Goal: Contribute content: Add original content to the website for others to see

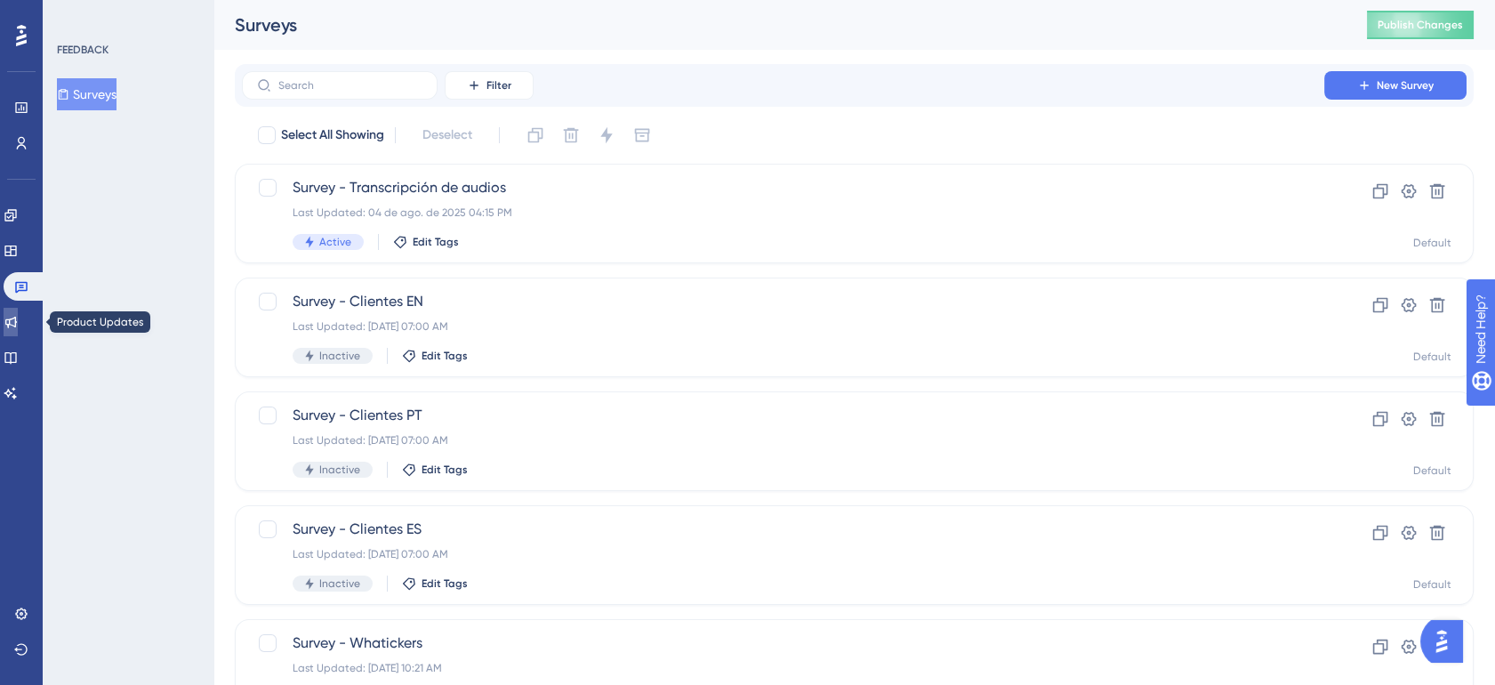
click at [18, 312] on link at bounding box center [11, 322] width 14 height 28
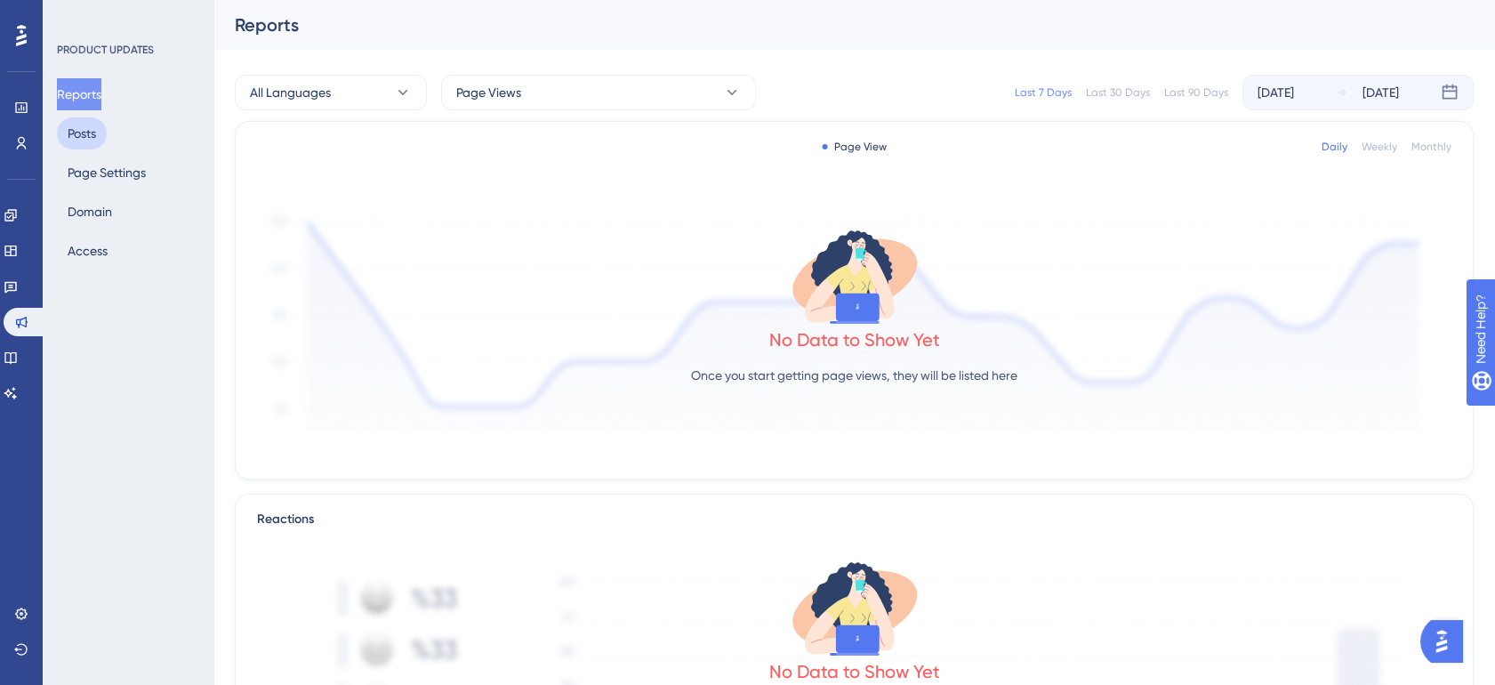
click at [92, 136] on button "Posts" at bounding box center [82, 133] width 50 height 32
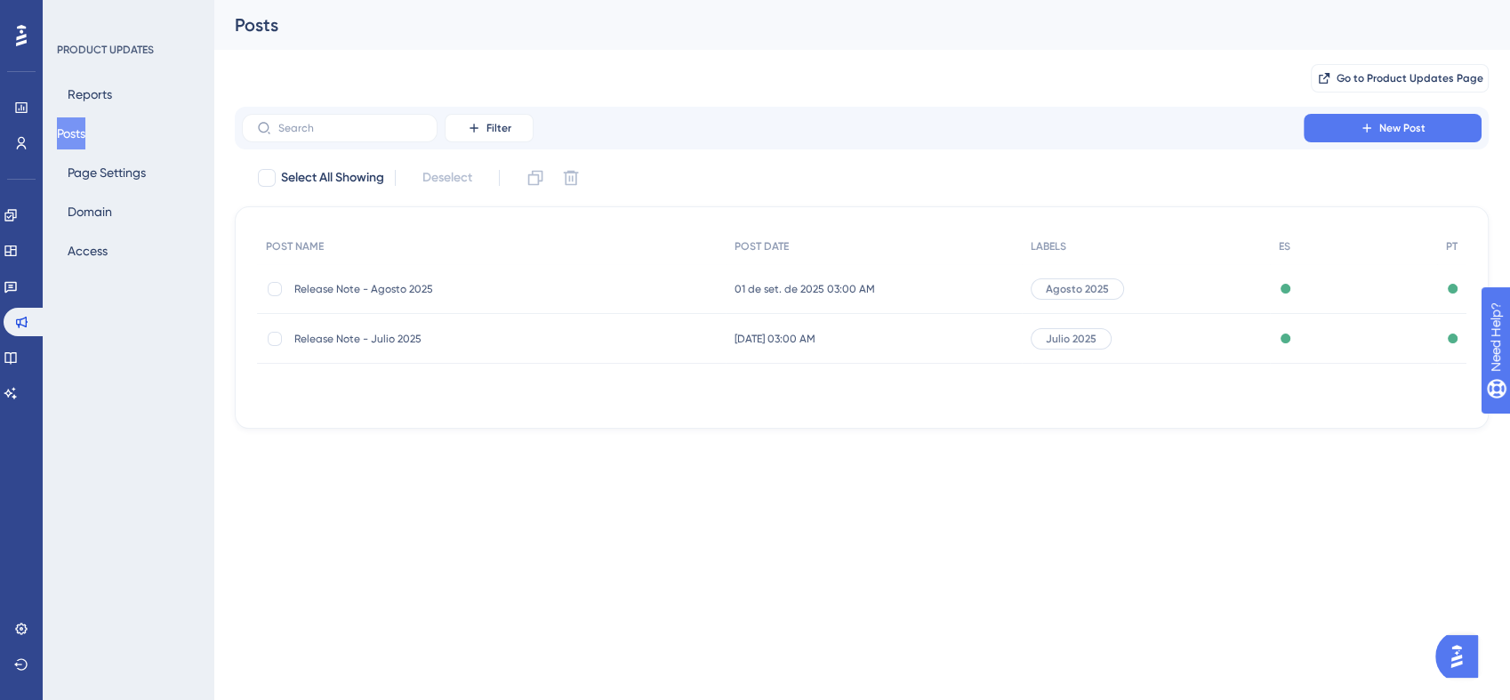
click at [512, 280] on div "Release Note - Agosto 2025 Release Note - Agosto 2025" at bounding box center [436, 289] width 285 height 50
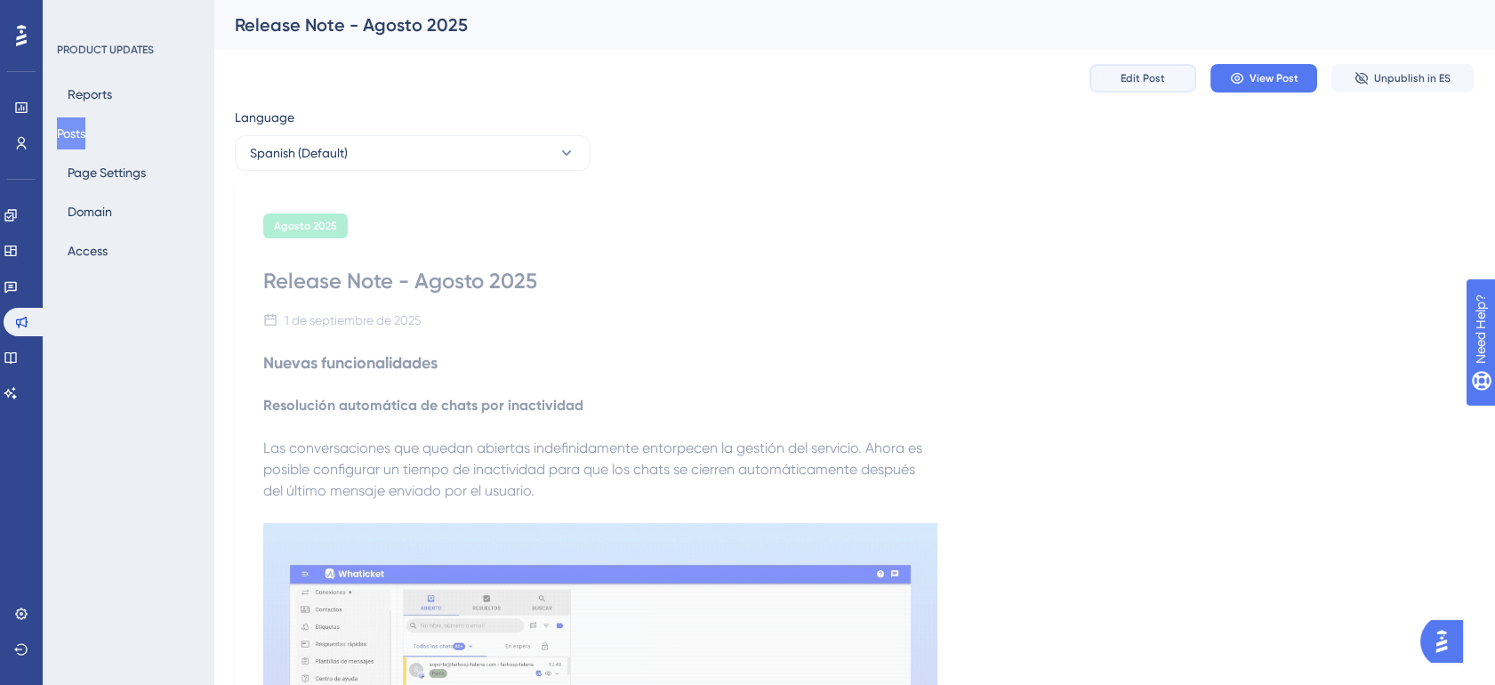
click at [1164, 82] on button "Edit Post" at bounding box center [1142, 78] width 107 height 28
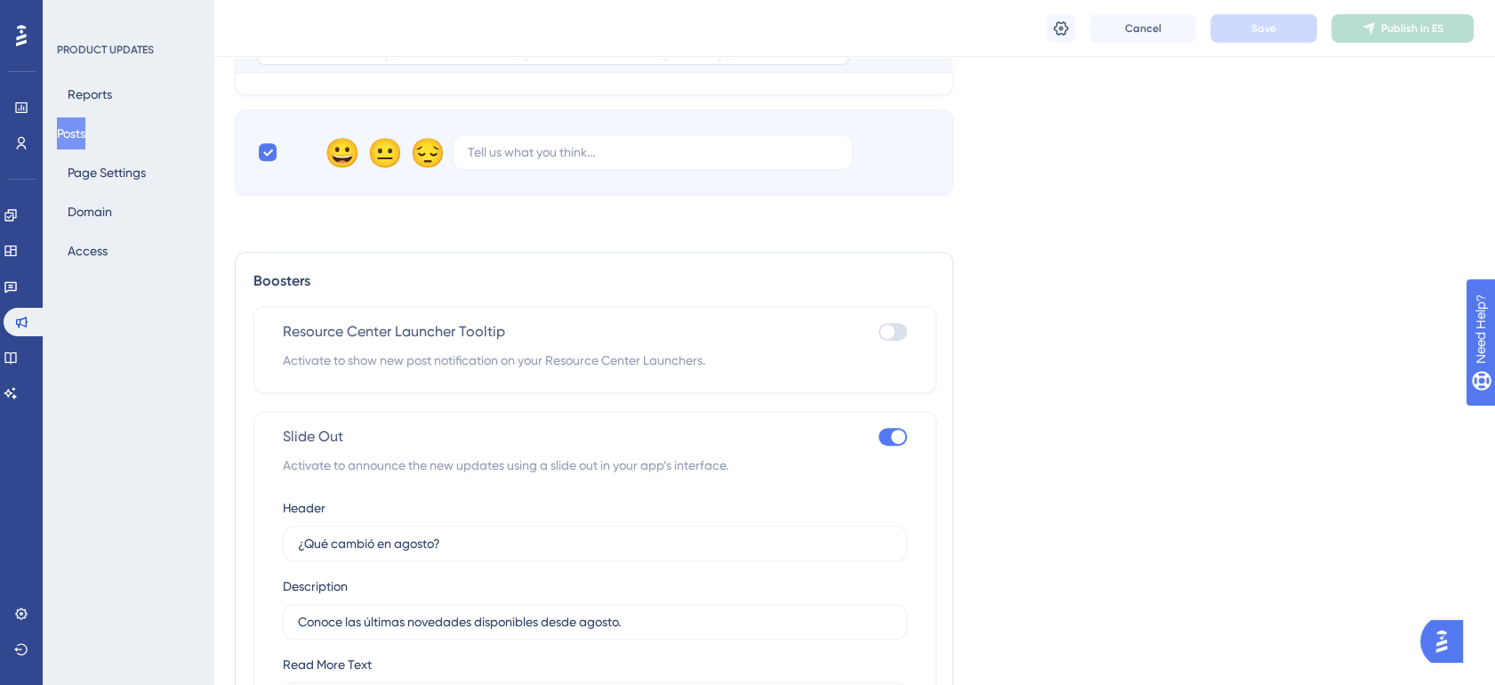
scroll to position [1434, 0]
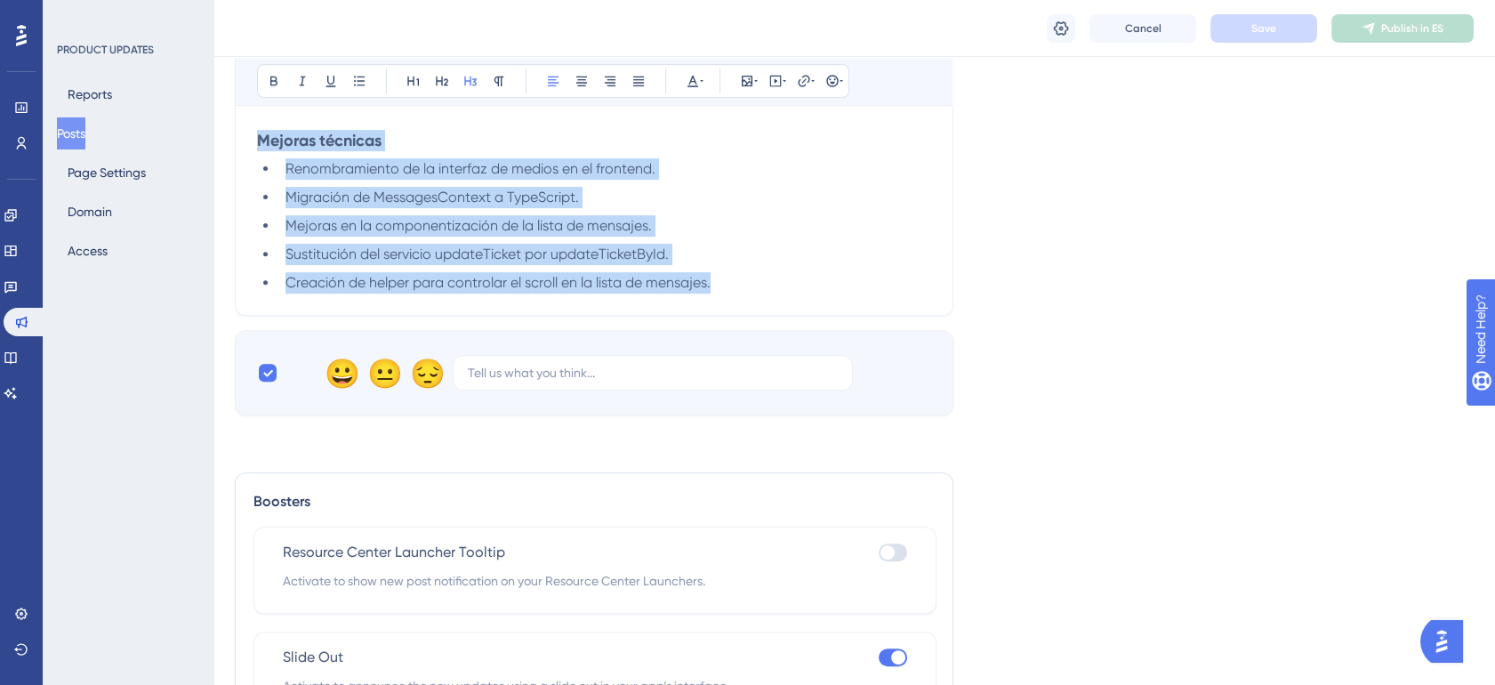
drag, startPoint x: 262, startPoint y: 139, endPoint x: 744, endPoint y: 292, distance: 505.7
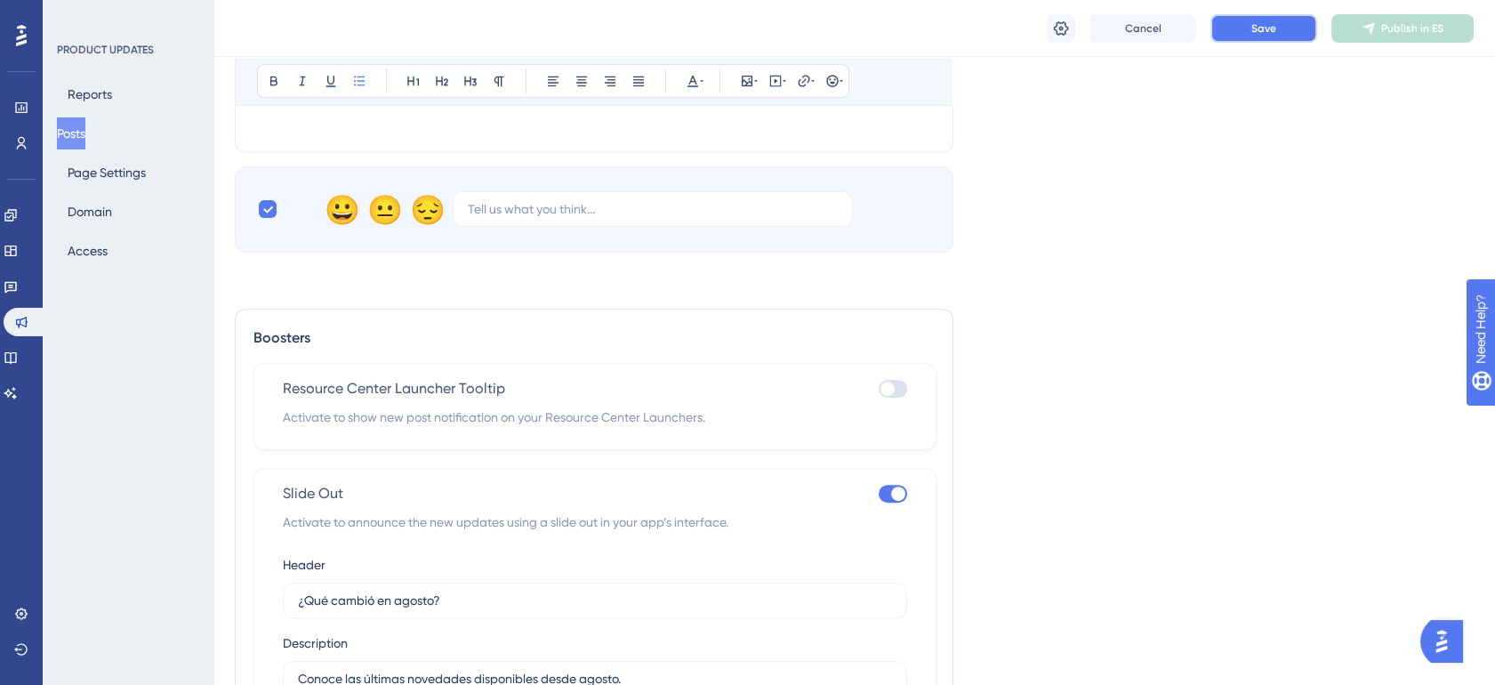
click at [1298, 35] on button "Save" at bounding box center [1263, 28] width 107 height 28
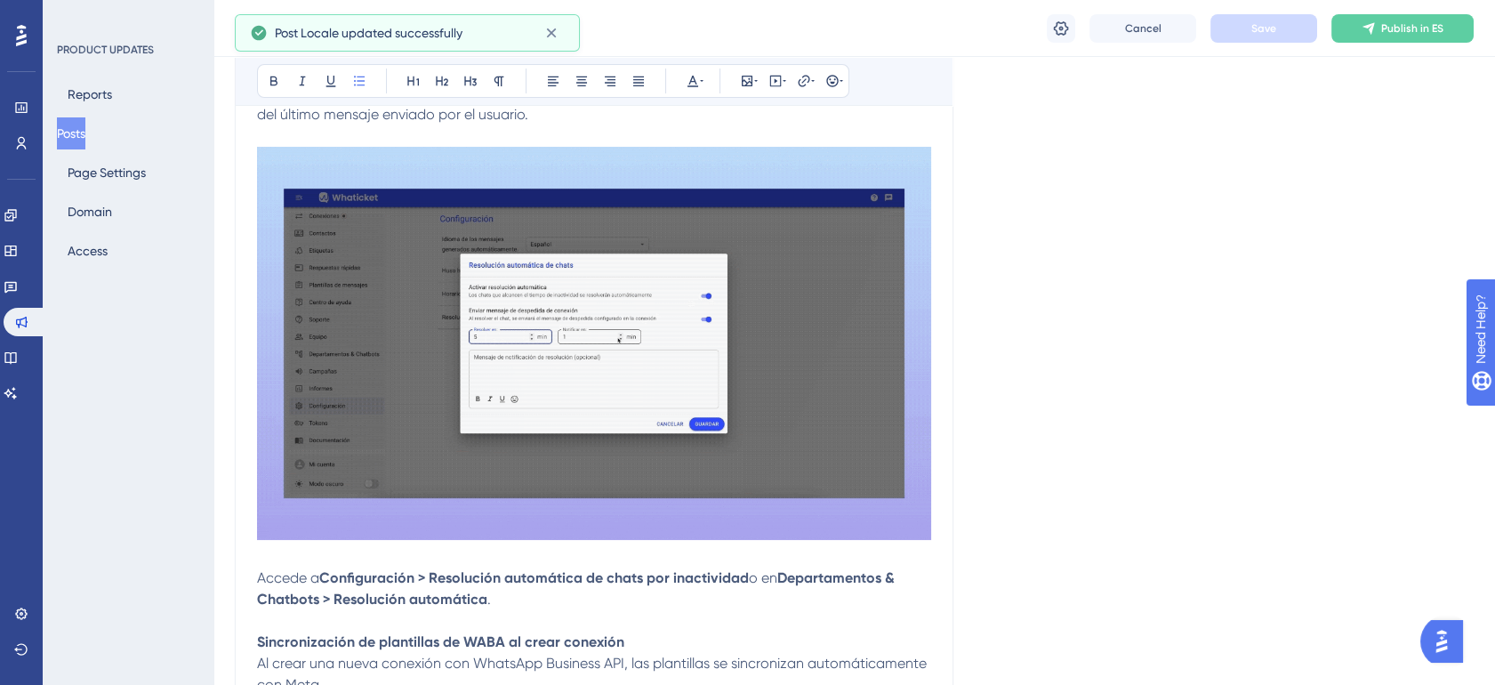
scroll to position [17, 0]
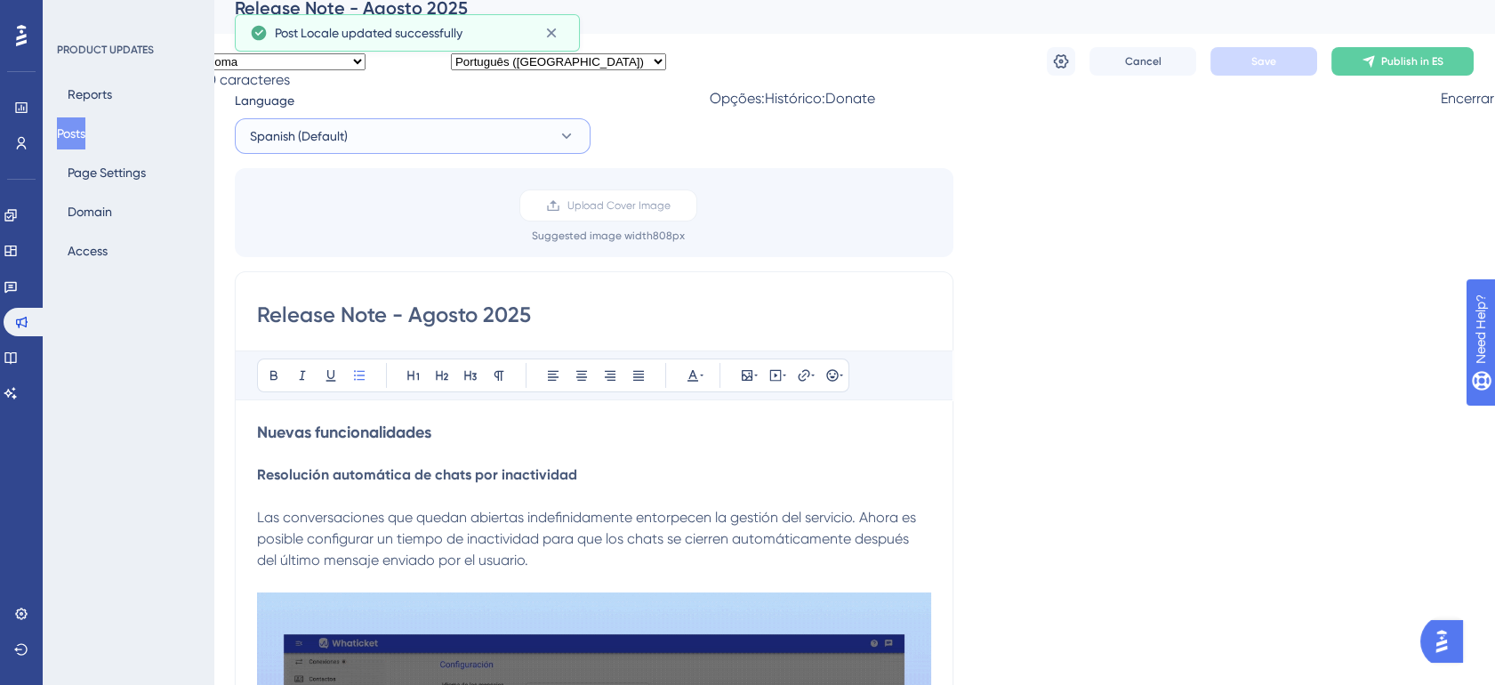
click at [549, 134] on button "Spanish (Default)" at bounding box center [413, 136] width 356 height 36
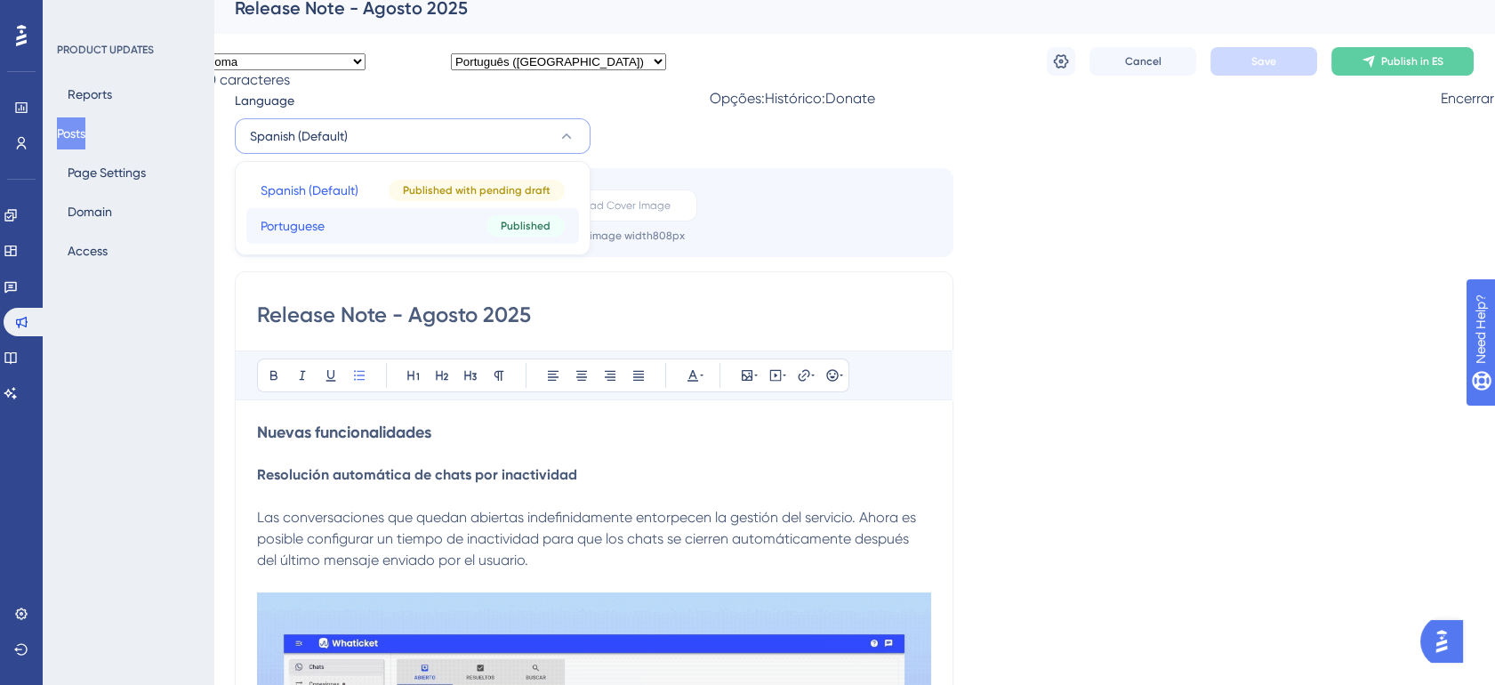
click at [366, 215] on button "Portuguese Portuguese Published" at bounding box center [412, 226] width 333 height 36
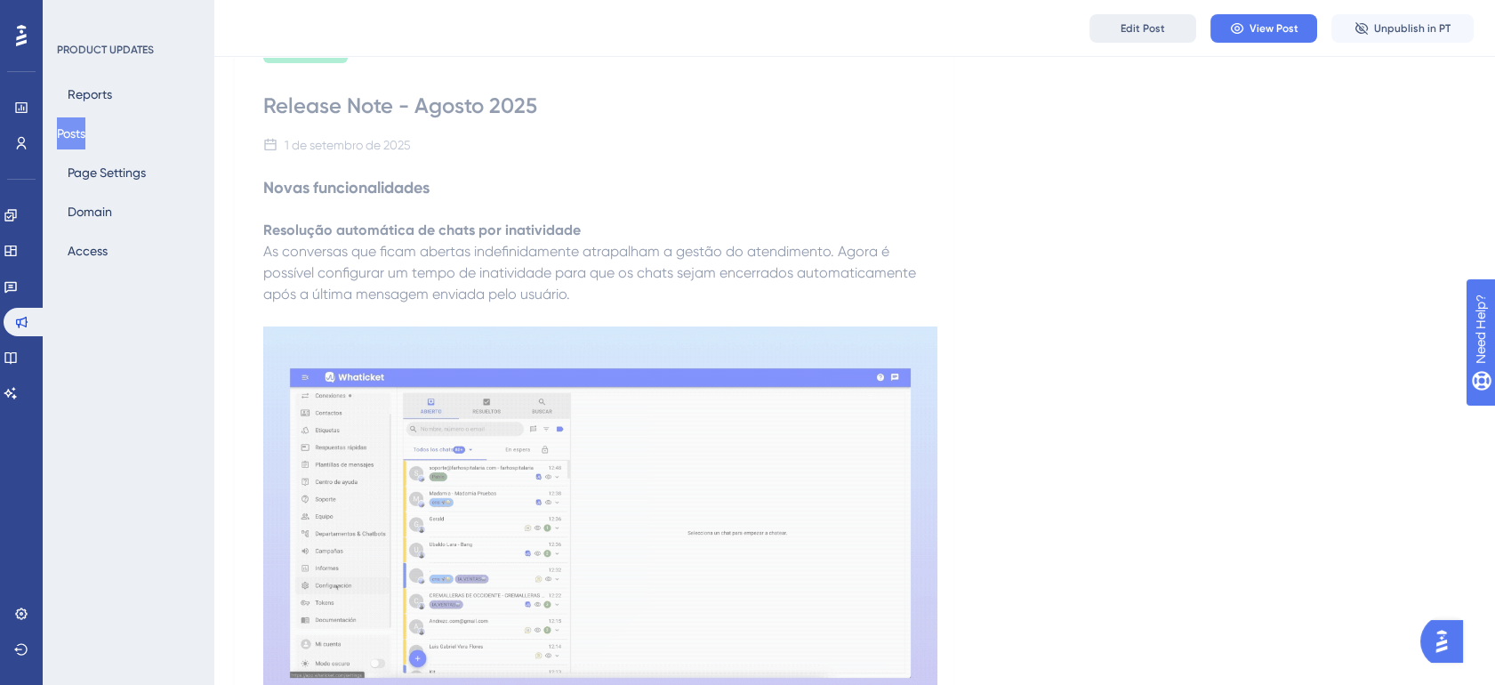
click at [1141, 21] on span "Edit Post" at bounding box center [1142, 28] width 44 height 14
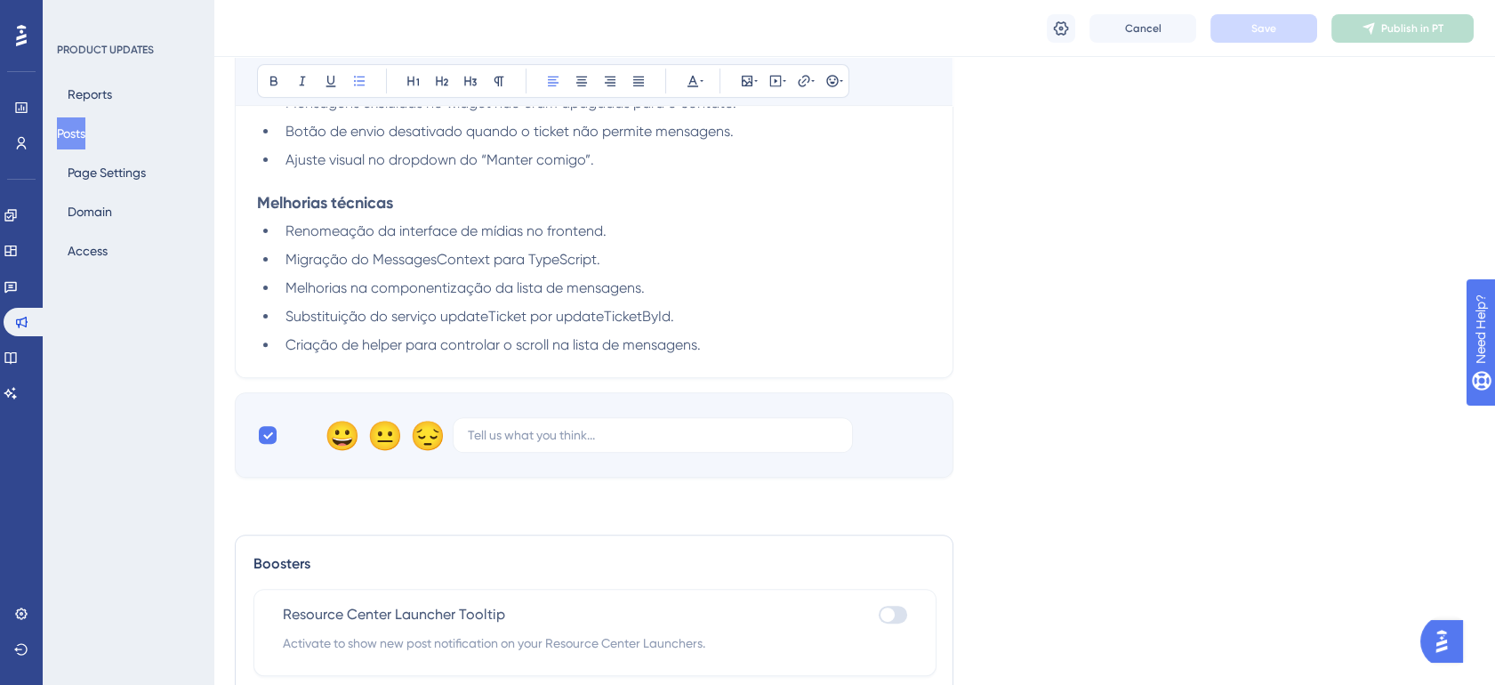
scroll to position [1353, 0]
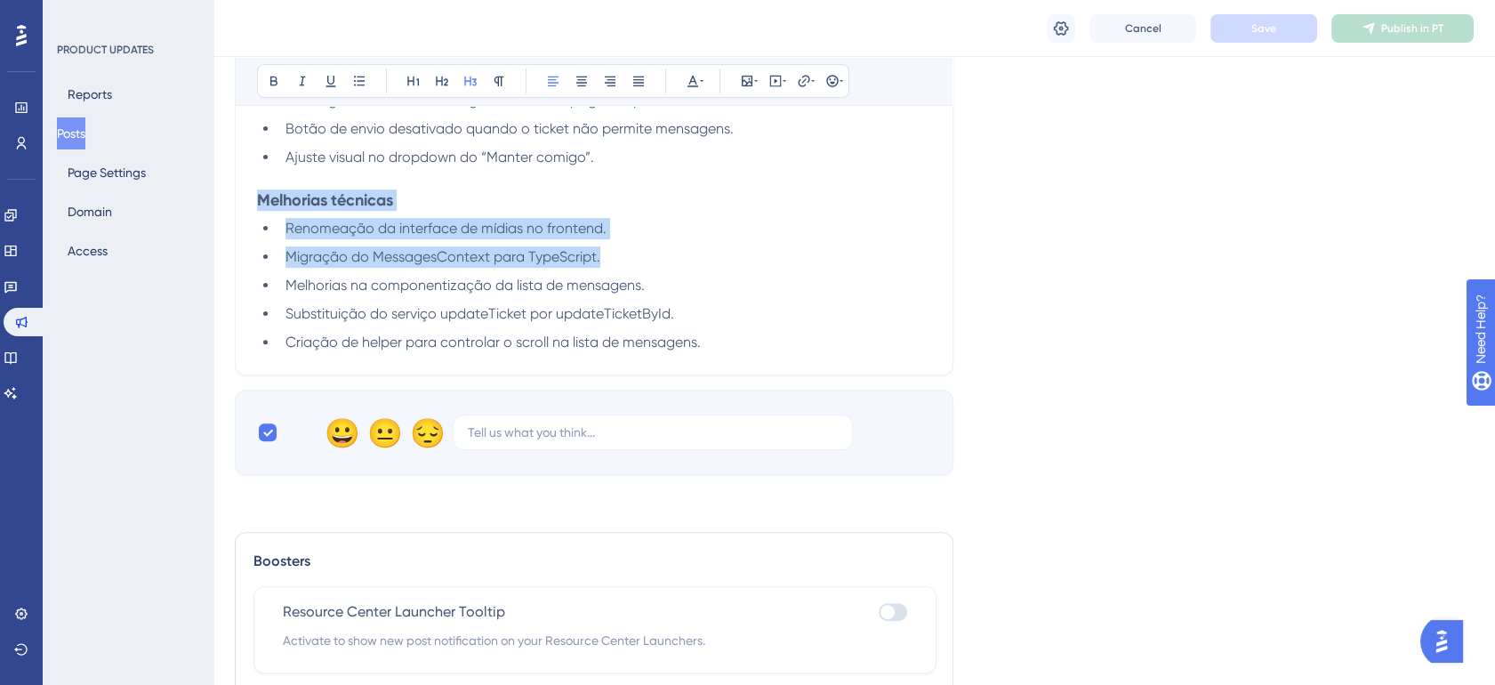
drag, startPoint x: 256, startPoint y: 205, endPoint x: 711, endPoint y: 253, distance: 457.9
click at [592, 253] on span "Migração do MessagesContext para TypeScript." at bounding box center [442, 256] width 315 height 17
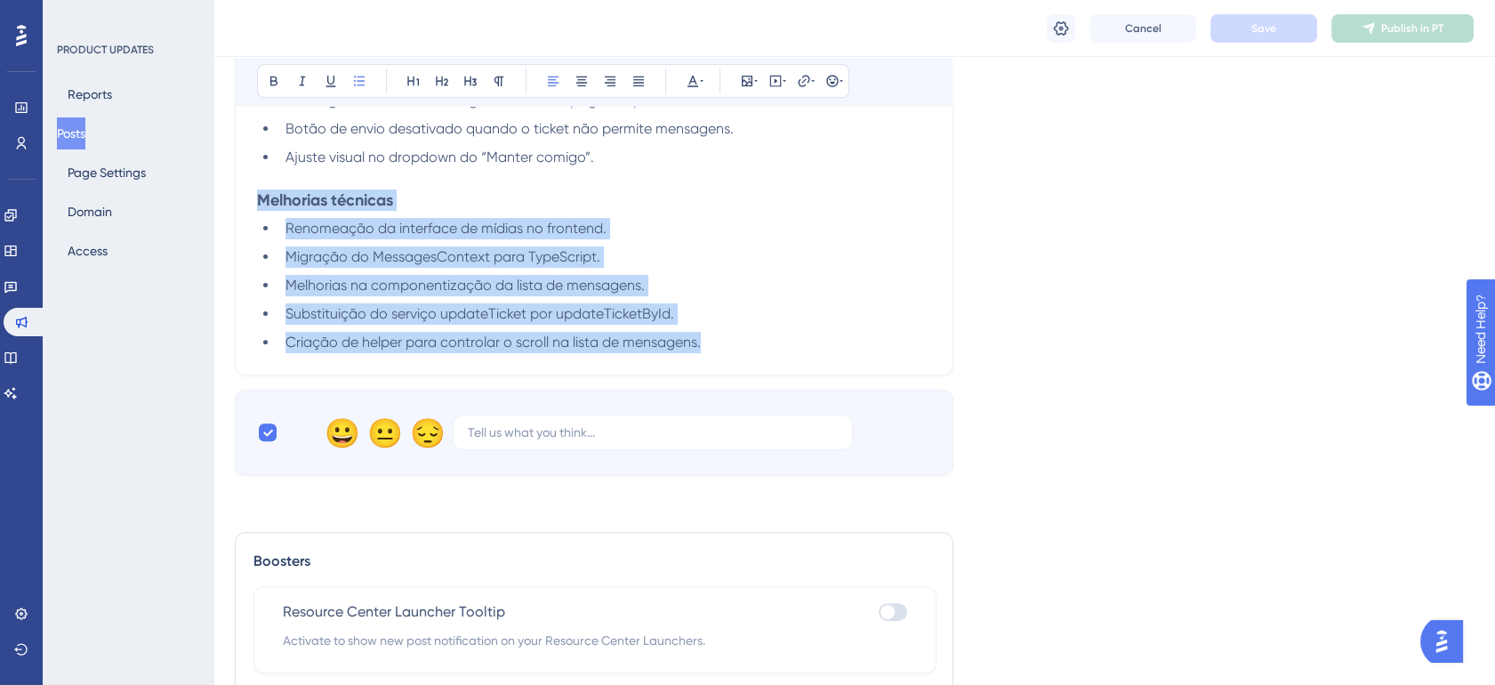
drag, startPoint x: 714, startPoint y: 340, endPoint x: 231, endPoint y: 199, distance: 502.9
click at [231, 199] on div "Performance Users Engagement Widgets Feedback Product Updates Knowledge Base AI…" at bounding box center [853, 10] width 1281 height 2727
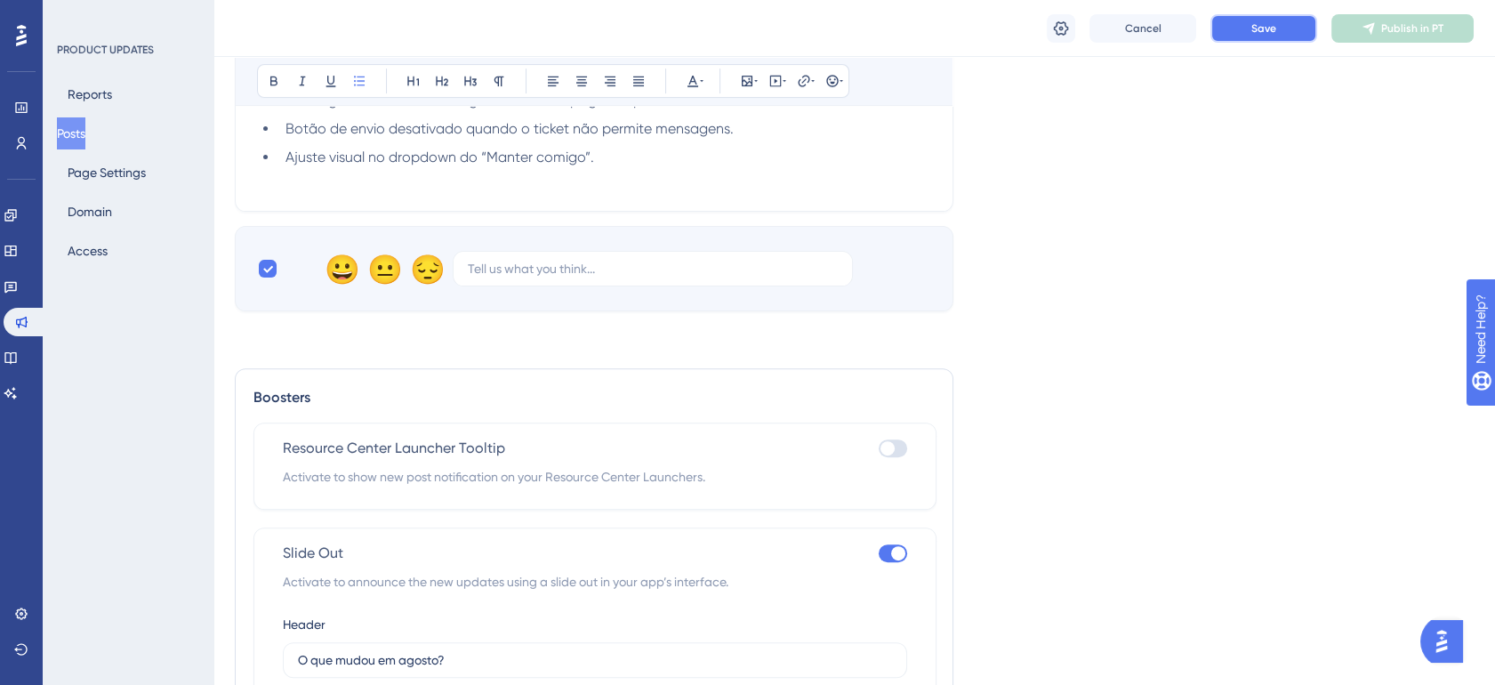
click at [1231, 23] on button "Save" at bounding box center [1263, 28] width 107 height 28
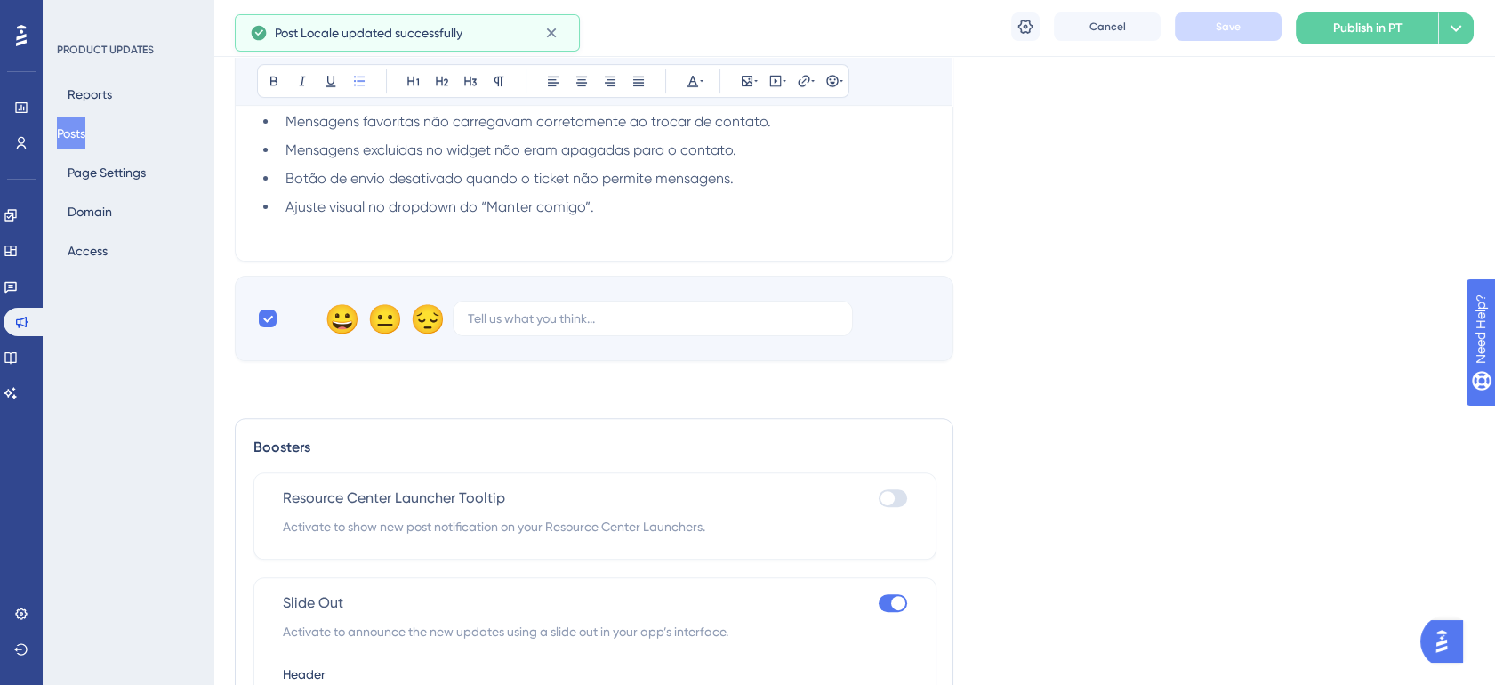
scroll to position [1222, 0]
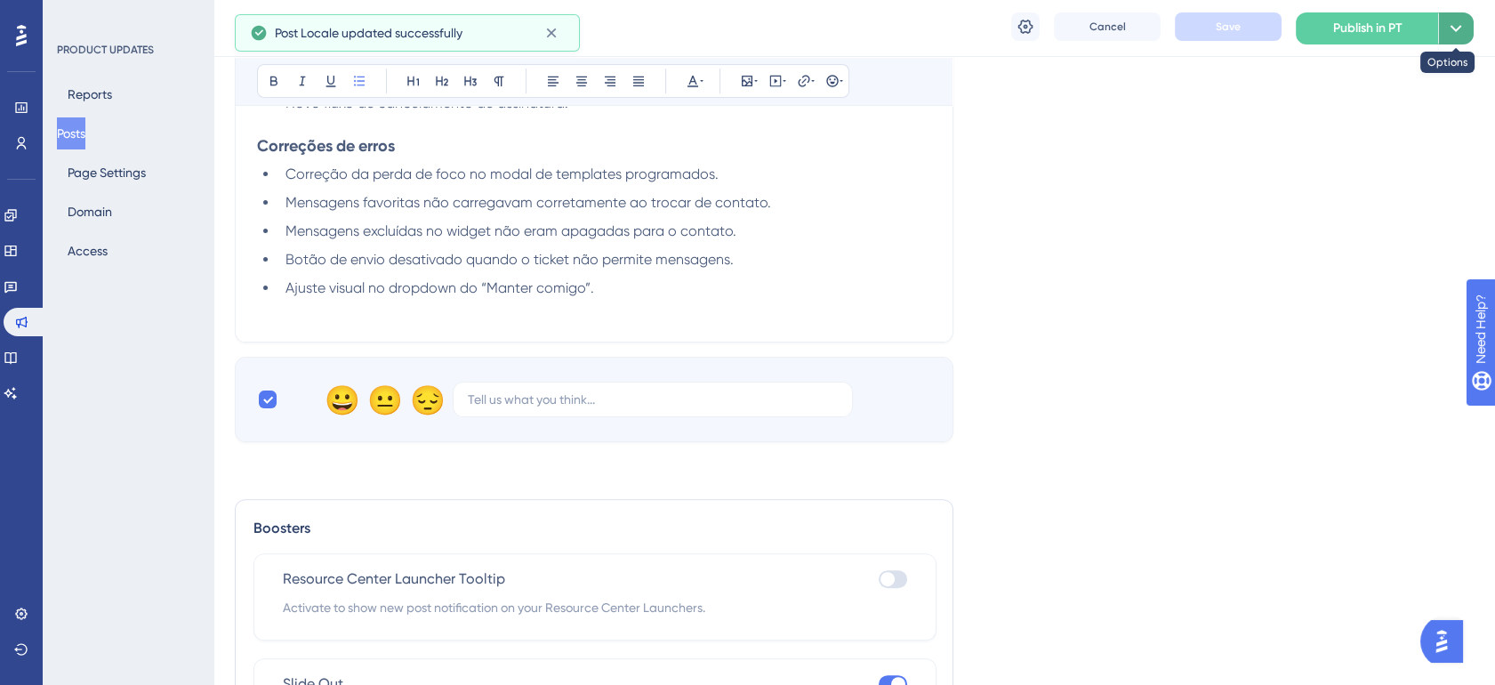
click at [1442, 21] on button at bounding box center [1456, 28] width 36 height 32
click at [1358, 70] on span "Publish in all languages" at bounding box center [1370, 80] width 133 height 21
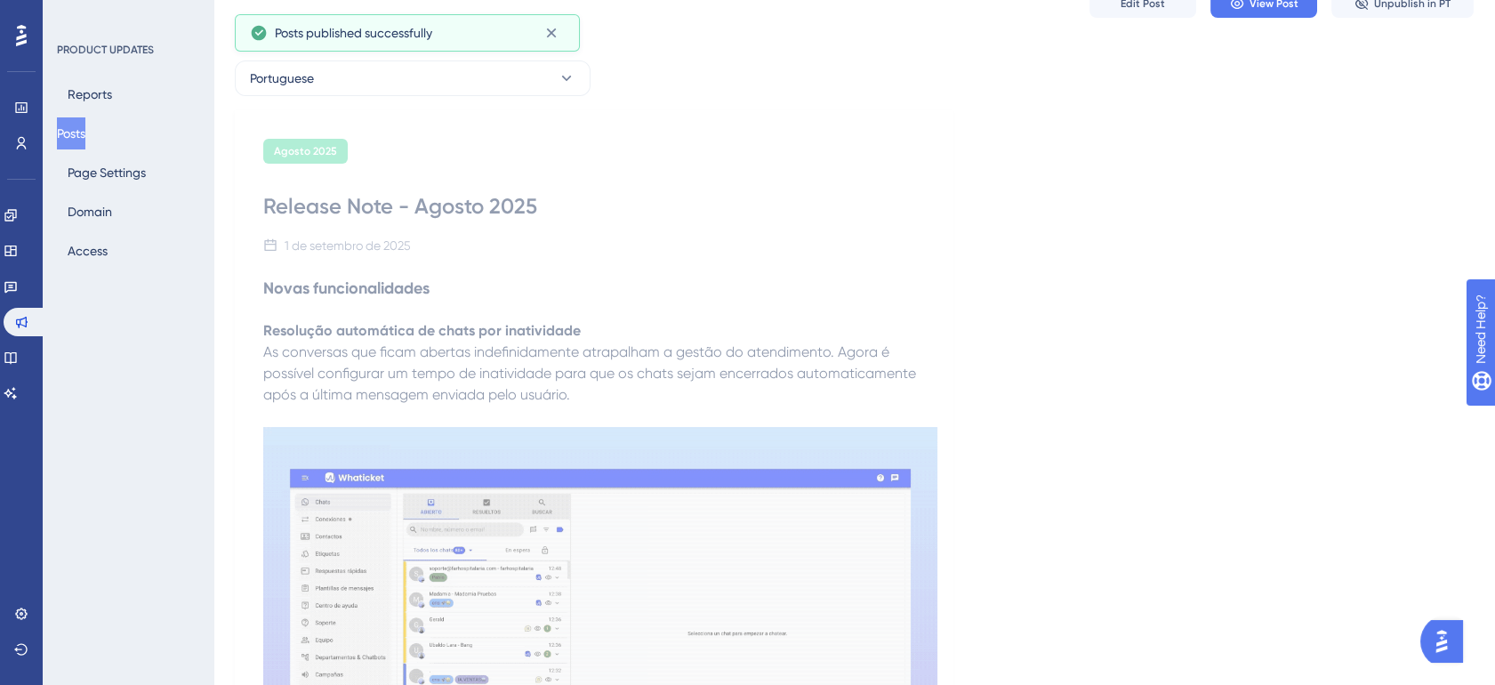
scroll to position [0, 0]
